Goal: Transaction & Acquisition: Purchase product/service

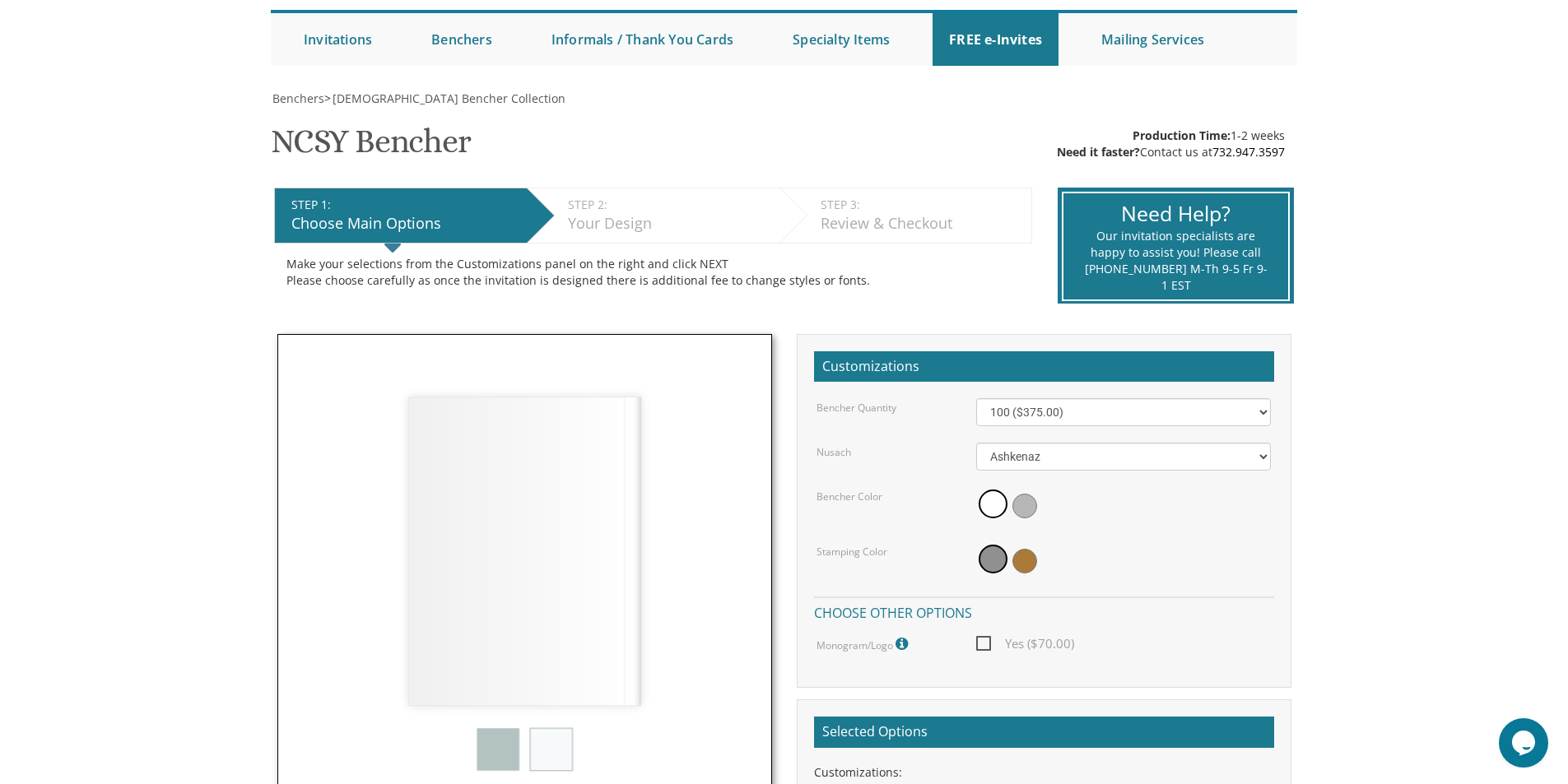
scroll to position [164, 0]
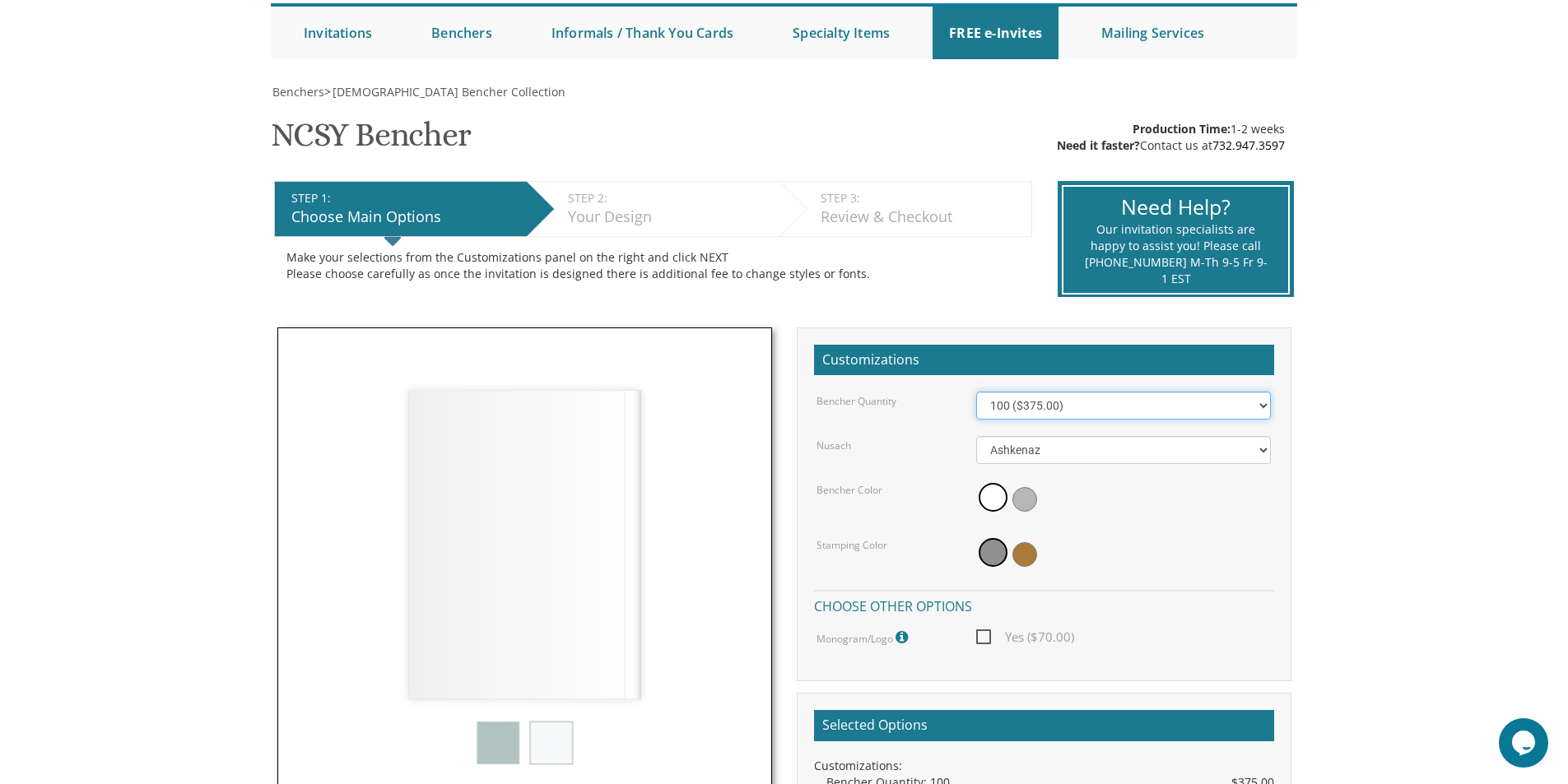
click at [1055, 411] on select "100 ($375.00) 200 ($650.00) 300 ($975.00) 400 ($1,300.00) 500 ($1,625.00)" at bounding box center [1124, 406] width 295 height 28
click at [1054, 412] on select "100 ($375.00) 200 ($650.00) 300 ($975.00) 400 ($1,300.00) 500 ($1,625.00)" at bounding box center [1124, 406] width 295 height 28
select select "200"
click at [976, 392] on select "100 ($375.00) 200 ($650.00) 300 ($975.00) 400 ($1,300.00) 500 ($1,625.00)" at bounding box center [1124, 406] width 295 height 28
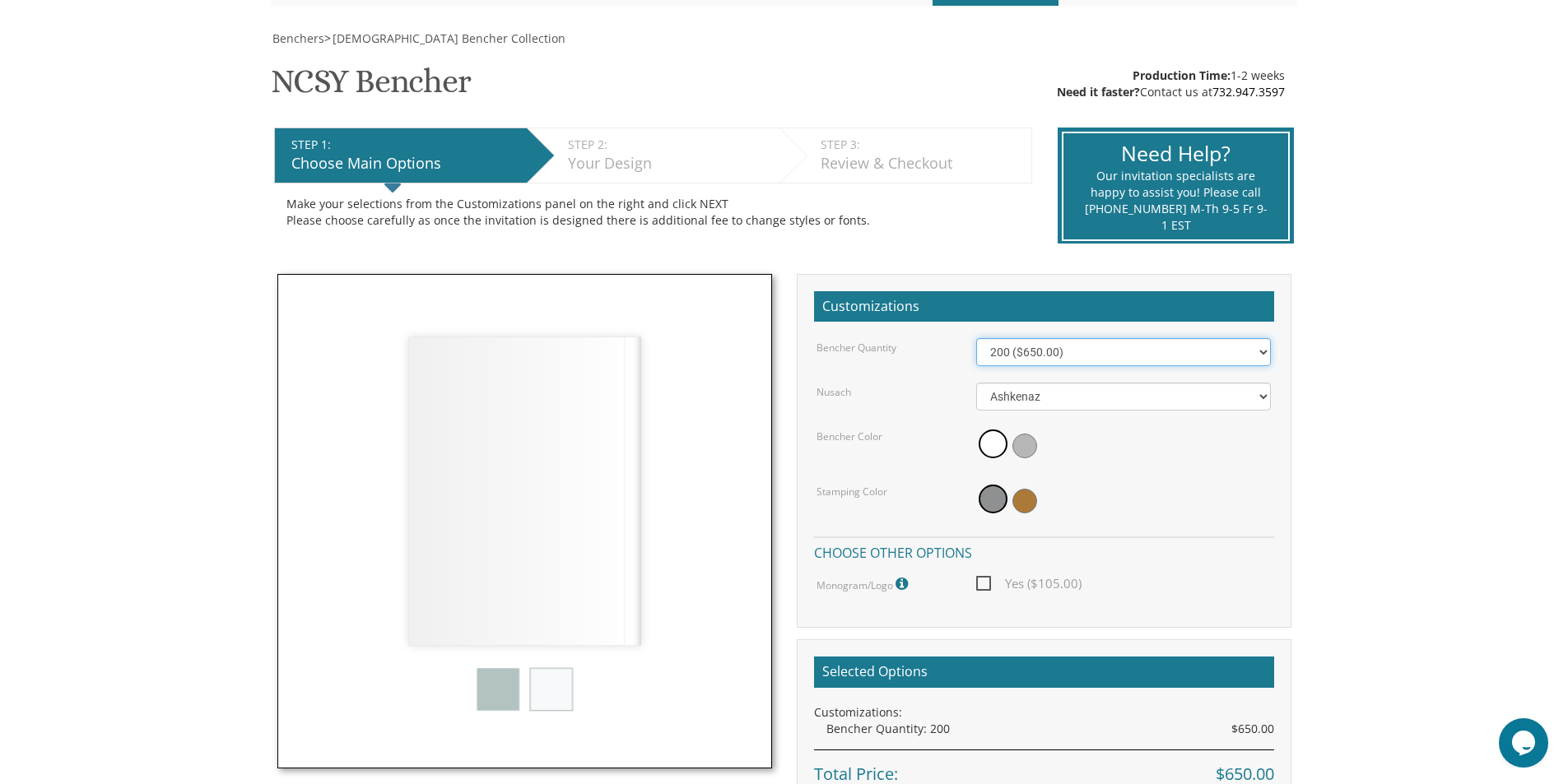
scroll to position [247, 0]
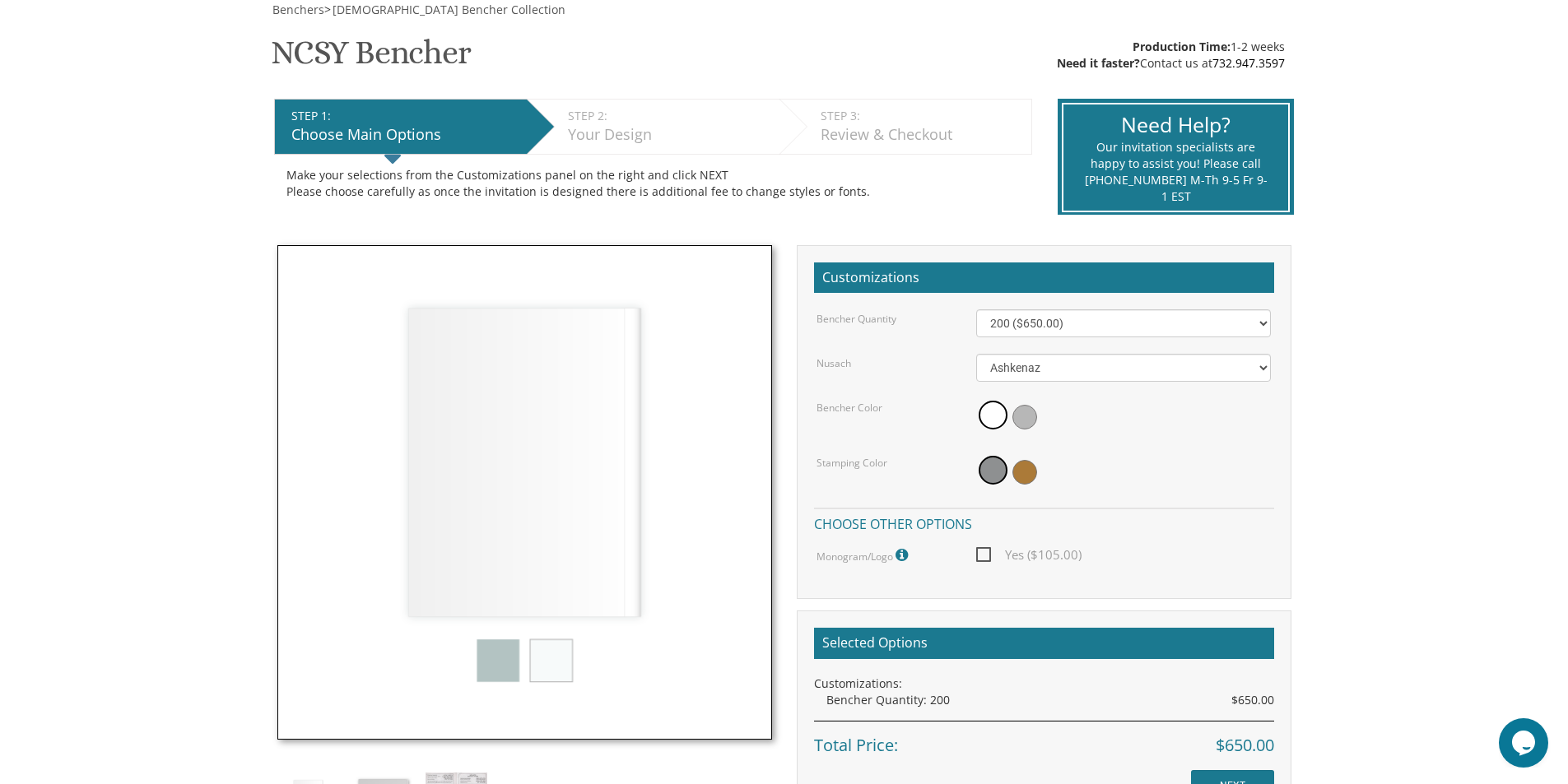
click at [976, 553] on span "Yes ($105.00)" at bounding box center [1029, 554] width 105 height 20
click at [976, 553] on input "Yes ($105.00)" at bounding box center [981, 553] width 11 height 11
checkbox input "true"
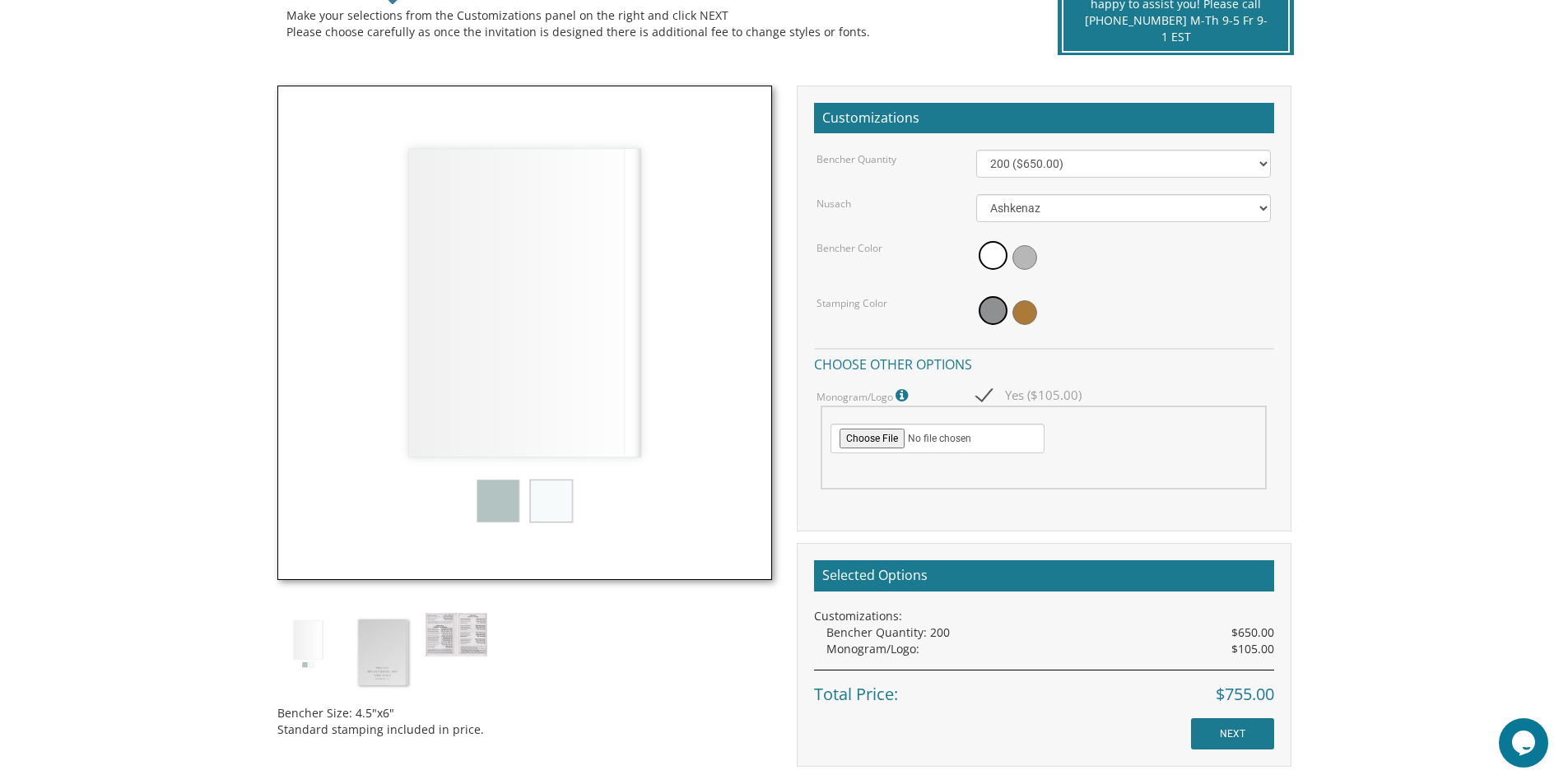
scroll to position [412, 0]
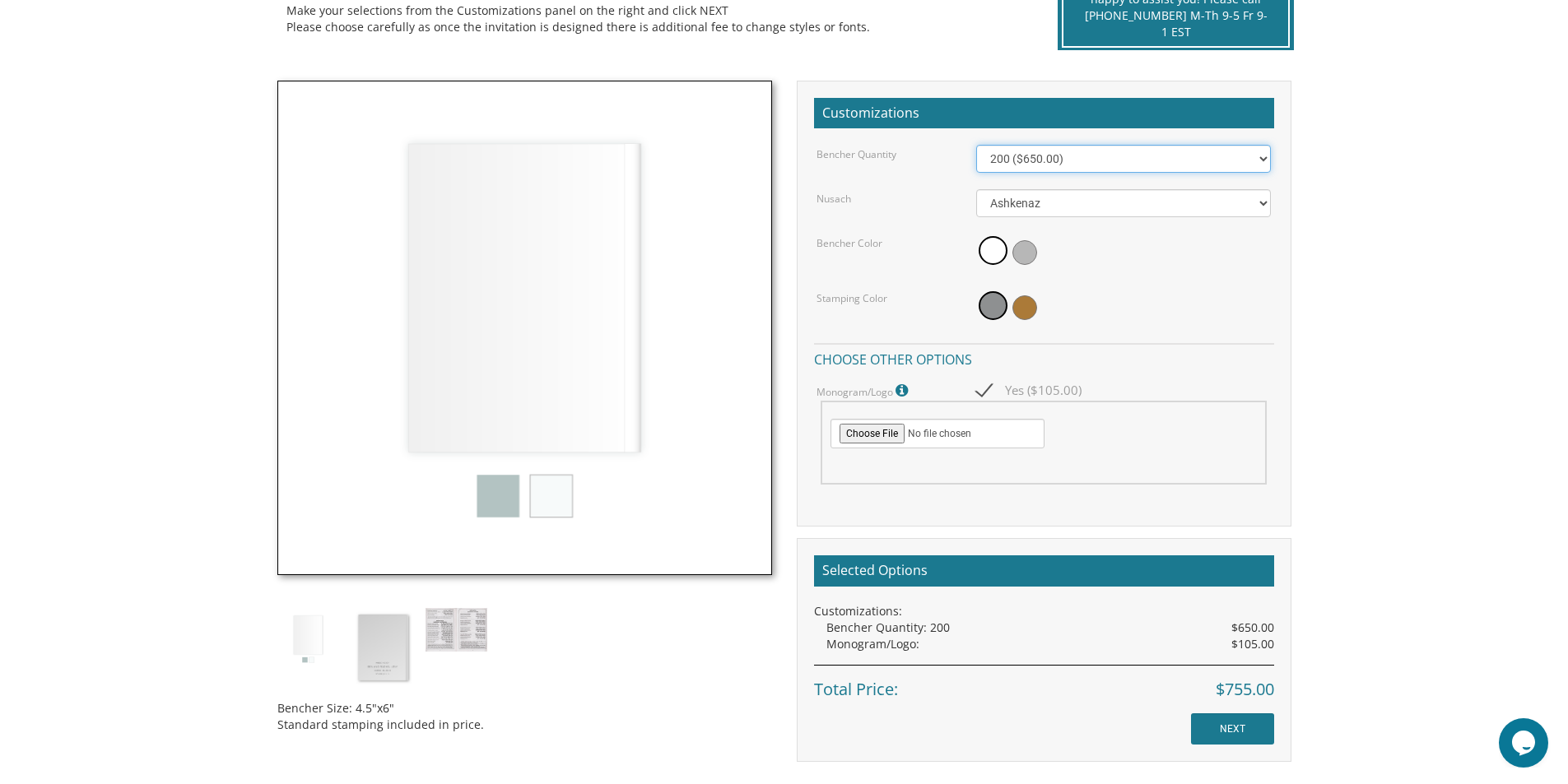
click at [1017, 155] on select "100 ($375.00) 200 ($650.00) 300 ($975.00) 400 ($1,300.00) 500 ($1,625.00)" at bounding box center [1124, 159] width 295 height 28
select select "100"
click at [976, 145] on select "100 ($375.00) 200 ($650.00) 300 ($975.00) 400 ($1,300.00) 500 ($1,625.00)" at bounding box center [1124, 159] width 295 height 28
